Goal: Check status: Check status

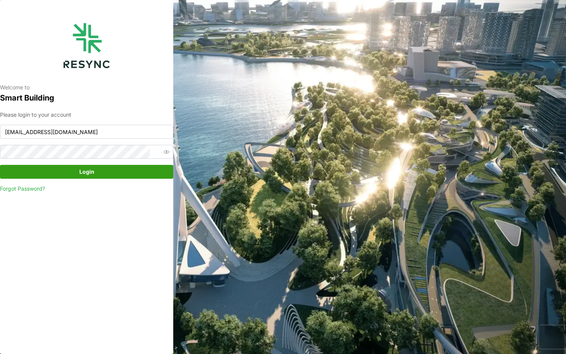
click at [85, 137] on input "[EMAIL_ADDRESS][DOMAIN_NAME]" at bounding box center [86, 132] width 173 height 14
click at [89, 167] on span "Login" at bounding box center [86, 171] width 15 height 13
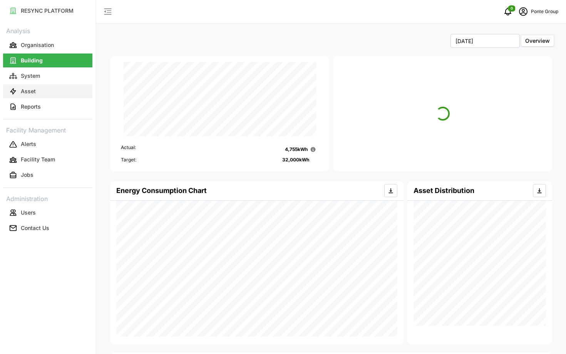
click at [26, 94] on p "Asset" at bounding box center [28, 91] width 15 height 8
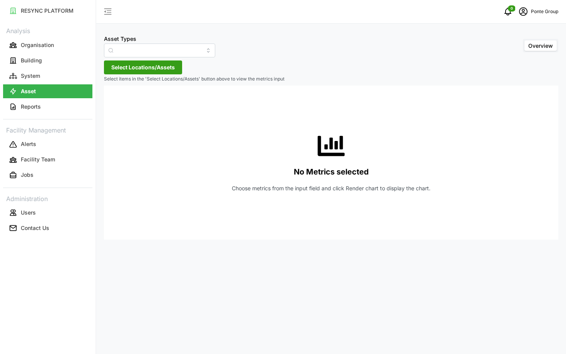
type input "Air Handling Unit"
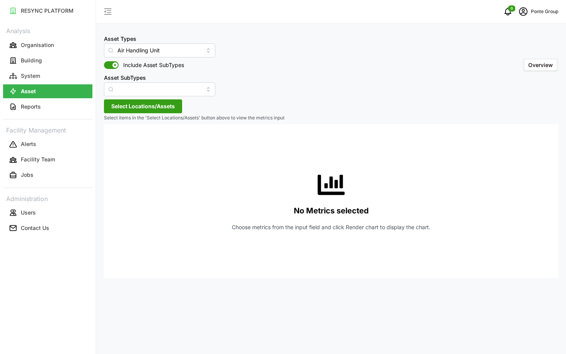
click at [160, 105] on span "Select Locations/Assets" at bounding box center [142, 106] width 63 height 13
click at [126, 141] on div "MBFC" at bounding box center [157, 140] width 93 height 11
click at [125, 141] on span "Select MBFC" at bounding box center [123, 141] width 5 height 5
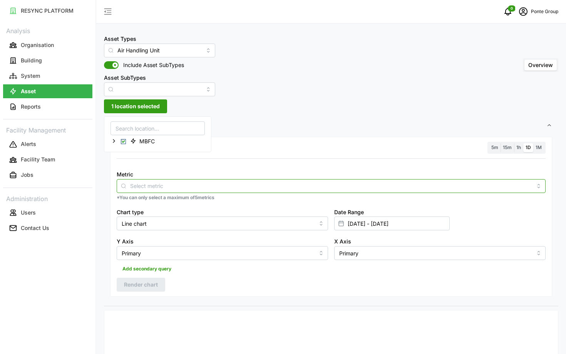
click at [182, 180] on div at bounding box center [331, 186] width 429 height 14
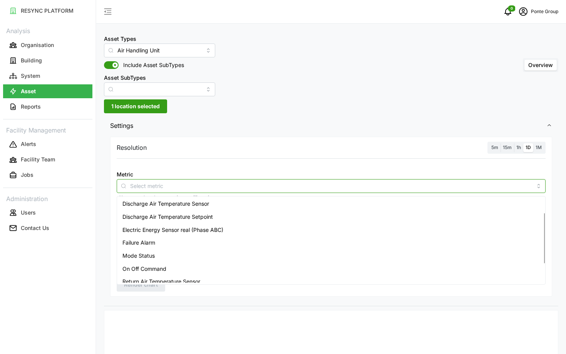
scroll to position [15, 0]
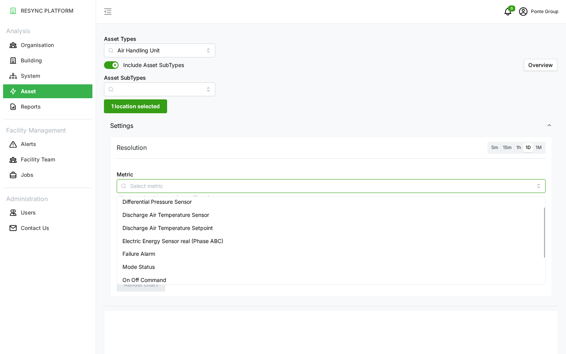
click at [198, 228] on span "Discharge Air Temperature Setpoint" at bounding box center [167, 228] width 90 height 8
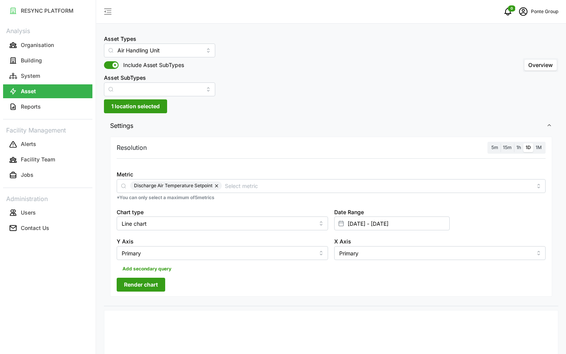
click at [79, 278] on div "RESYNC PLATFORM Analysis Organisation Building System Asset Reports Facility Ma…" at bounding box center [47, 177] width 95 height 354
click at [491, 147] on label "5m" at bounding box center [495, 147] width 12 height 9
click at [489, 143] on input "5m" at bounding box center [489, 143] width 0 height 0
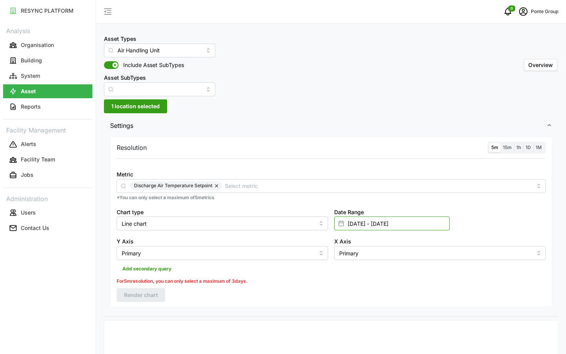
click at [424, 218] on input "[DATE] - [DATE]" at bounding box center [391, 223] width 115 height 14
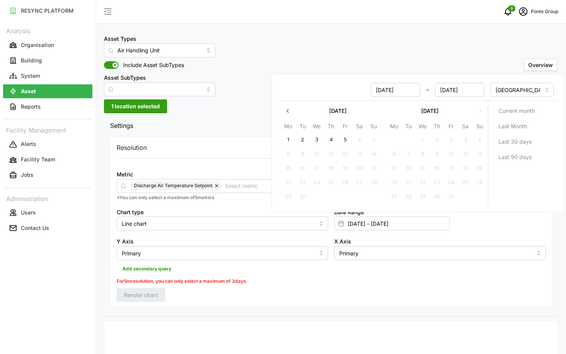
click at [343, 143] on button "5" at bounding box center [345, 140] width 14 height 14
type input "[DATE] - [DATE]"
type input "[DATE]"
click at [343, 143] on button "5" at bounding box center [345, 140] width 14 height 14
click at [322, 277] on div "For 5m resolution, you can only select a maximum of 3 days." at bounding box center [331, 280] width 429 height 7
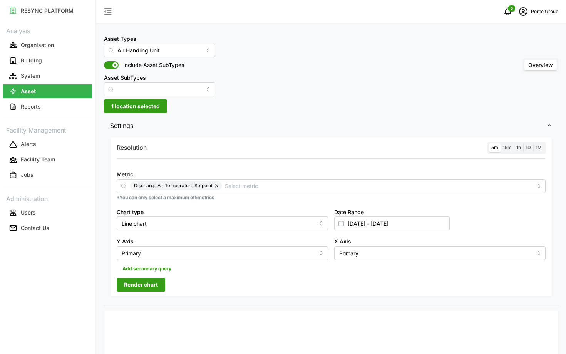
click at [133, 286] on span "Render chart" at bounding box center [141, 284] width 34 height 13
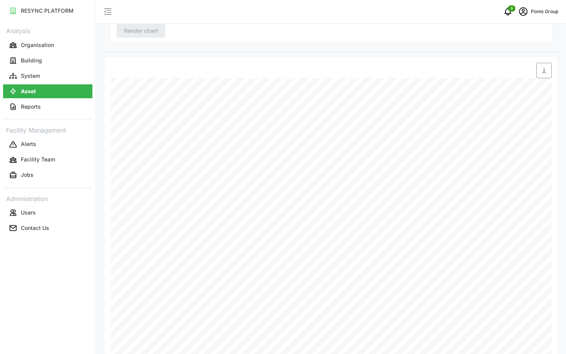
scroll to position [269, 0]
